Goal: Task Accomplishment & Management: Manage account settings

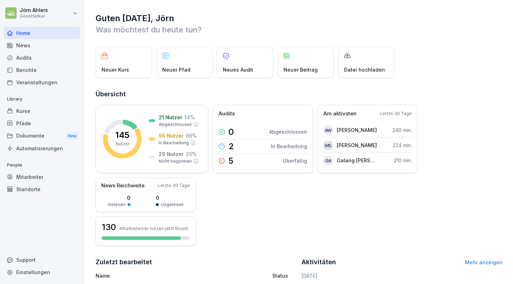
click at [27, 113] on div "Kurse" at bounding box center [42, 111] width 77 height 12
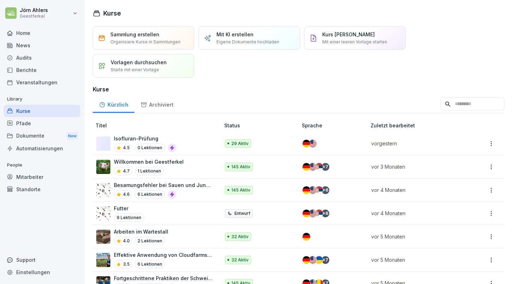
click at [209, 142] on div "Isofluran-Prüfung 4.5 0 Lektionen" at bounding box center [154, 143] width 117 height 17
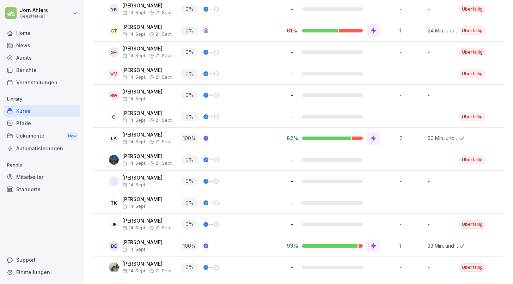
scroll to position [558, 0]
click at [244, 177] on div "0 %" at bounding box center [232, 180] width 102 height 9
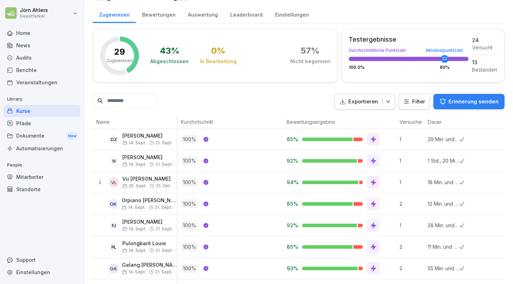
scroll to position [78, 0]
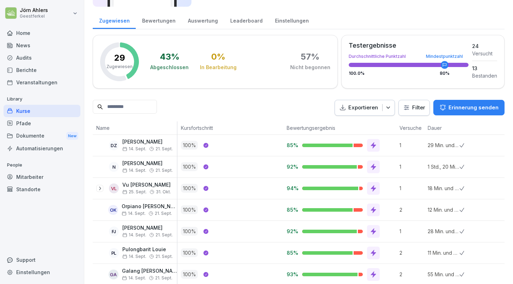
click at [467, 106] on p "Erinnerung senden" at bounding box center [473, 108] width 50 height 8
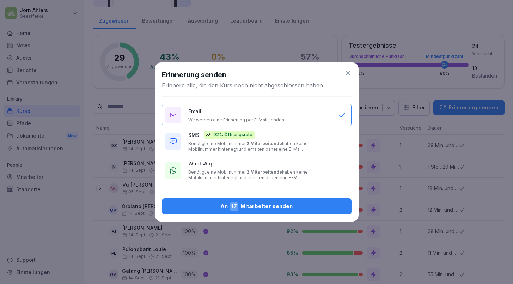
click at [254, 173] on b "2 Mitarbeitende" at bounding box center [264, 171] width 36 height 5
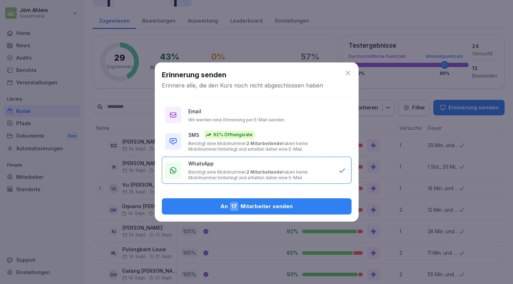
click at [261, 203] on div "An 17 Mitarbeiter senden" at bounding box center [256, 206] width 178 height 9
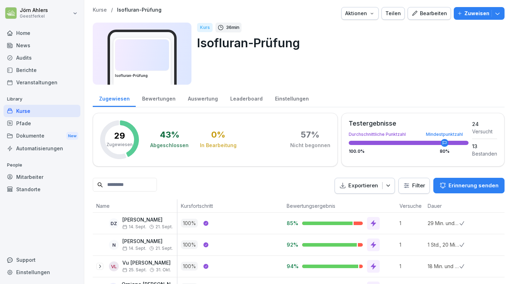
scroll to position [0, 0]
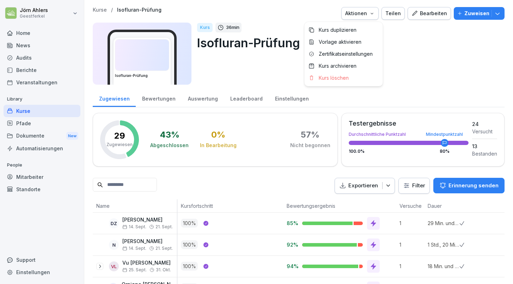
click at [356, 12] on div "Aktionen" at bounding box center [360, 14] width 30 height 8
click at [329, 11] on html "Jörn Ahlers Geestferkel Home News Audits Berichte Veranstaltungen Library Kurse…" at bounding box center [256, 142] width 513 height 284
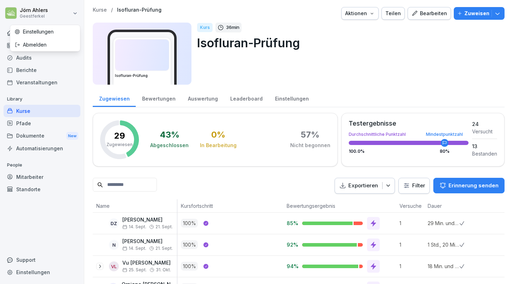
click at [15, 14] on html "Jörn Ahlers Geestferkel Home News Audits Berichte Veranstaltungen Library Kurse…" at bounding box center [256, 142] width 513 height 284
click at [65, 5] on html "Jörn Ahlers Geestferkel Home News Audits Berichte Veranstaltungen Library Kurse…" at bounding box center [256, 142] width 513 height 284
click at [18, 111] on div "Kurse" at bounding box center [42, 111] width 77 height 12
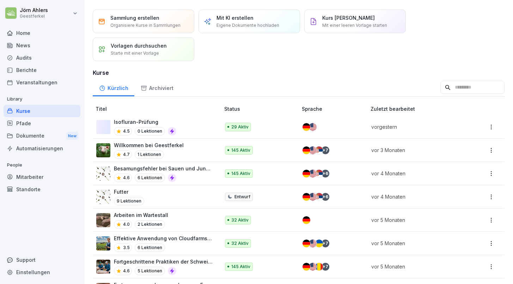
scroll to position [18, 0]
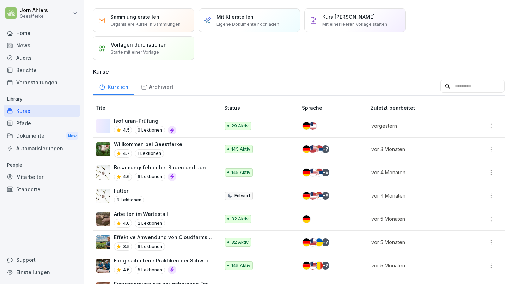
click at [210, 120] on div "Isofluran-Prüfung 4.5 0 Lektionen" at bounding box center [154, 125] width 117 height 17
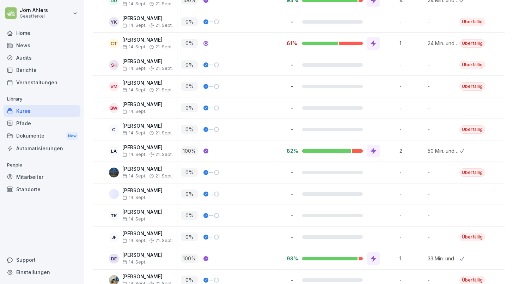
scroll to position [544, 0]
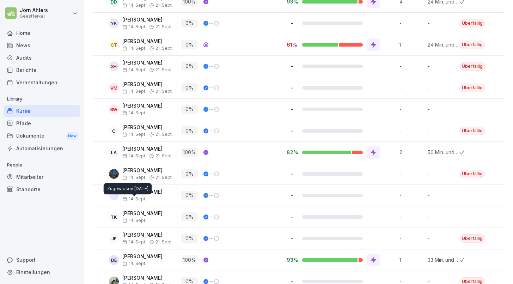
click at [121, 196] on div "[PERSON_NAME] [DATE]" at bounding box center [136, 195] width 81 height 12
click at [214, 194] on div at bounding box center [216, 195] width 5 height 5
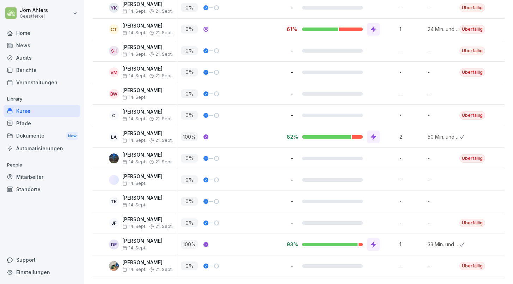
scroll to position [559, 0]
click at [29, 33] on div "Home" at bounding box center [42, 33] width 77 height 12
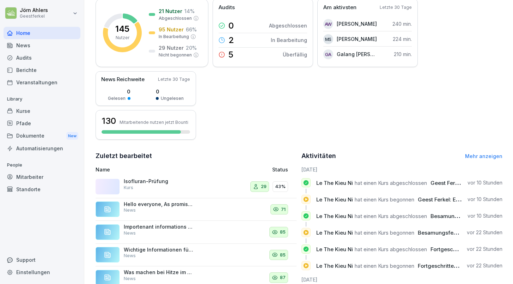
scroll to position [109, 0]
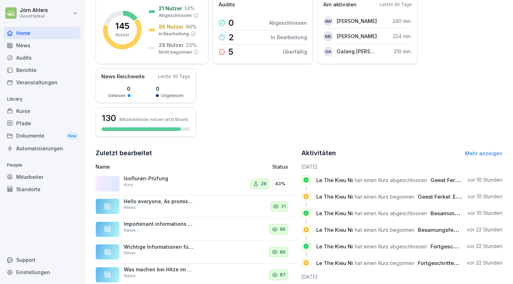
click at [190, 188] on div "Isofluran-Prüfung Kurs" at bounding box center [157, 183] width 123 height 17
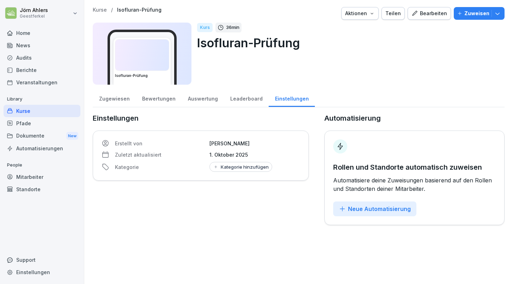
click at [499, 11] on icon "button" at bounding box center [497, 13] width 7 height 7
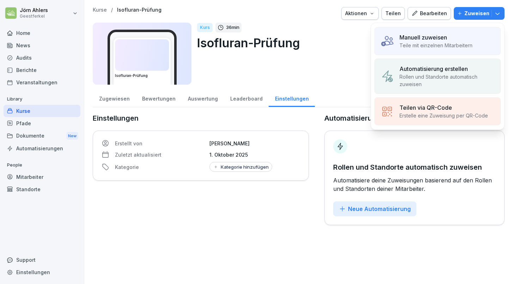
click at [303, 54] on div "Kurs 36 min Isofluran-Prüfung" at bounding box center [348, 54] width 302 height 62
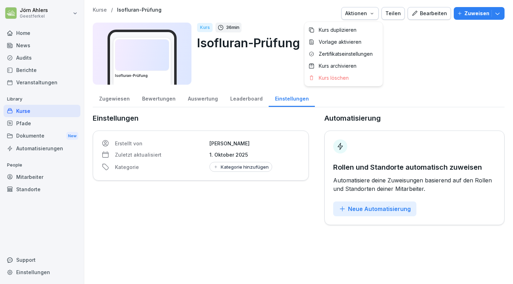
click at [358, 17] on div "Aktionen" at bounding box center [360, 14] width 30 height 8
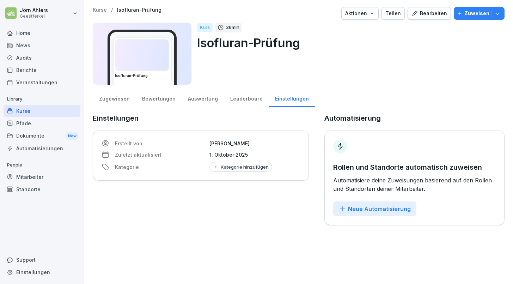
click at [421, 54] on html "[PERSON_NAME] Geestferkel Home News Audits Berichte Veranstaltungen Library Kur…" at bounding box center [256, 142] width 513 height 284
click at [130, 9] on p "Isofluran-Prüfung" at bounding box center [139, 10] width 44 height 6
